Goal: Transaction & Acquisition: Purchase product/service

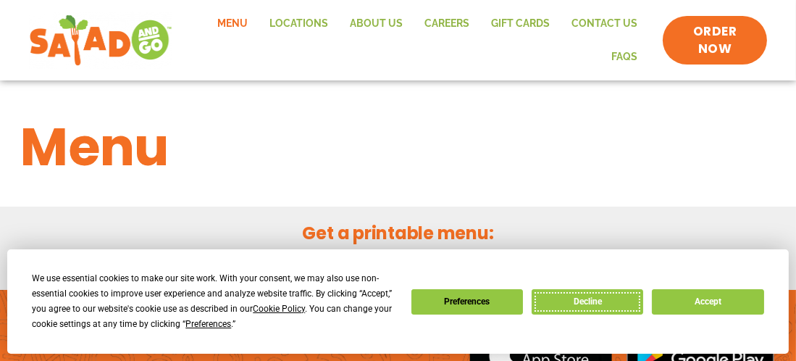
click at [601, 301] on button "Decline" at bounding box center [588, 301] width 112 height 25
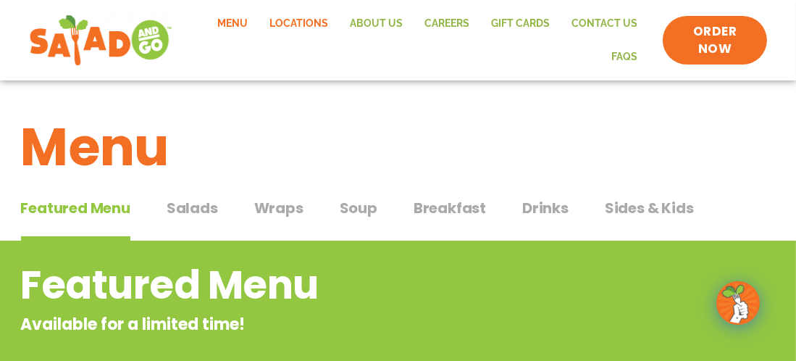
click at [301, 30] on link "Locations" at bounding box center [299, 23] width 80 height 33
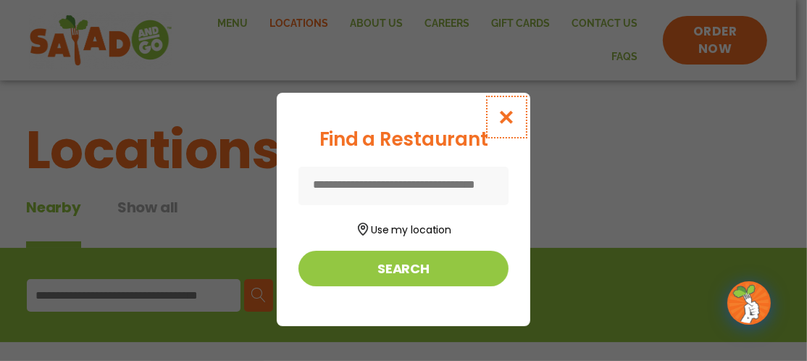
click at [509, 117] on icon "Close modal" at bounding box center [507, 116] width 18 height 15
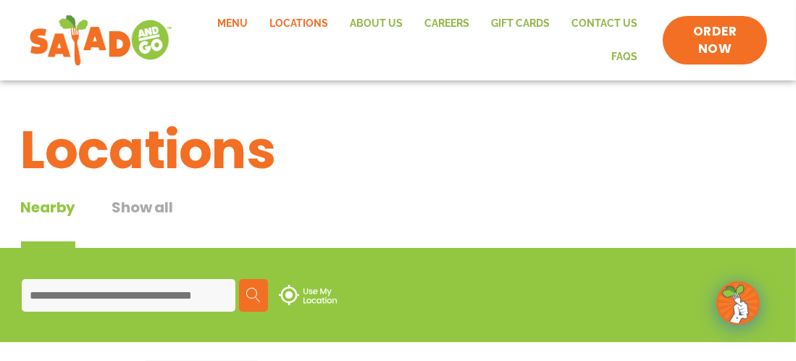
click at [228, 25] on link "Menu" at bounding box center [233, 23] width 52 height 33
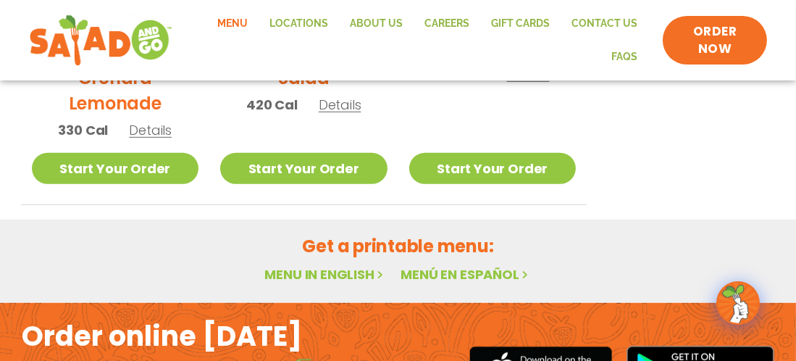
scroll to position [920, 0]
click at [288, 170] on link "Start Your Order" at bounding box center [303, 168] width 167 height 31
